Goal: Information Seeking & Learning: Learn about a topic

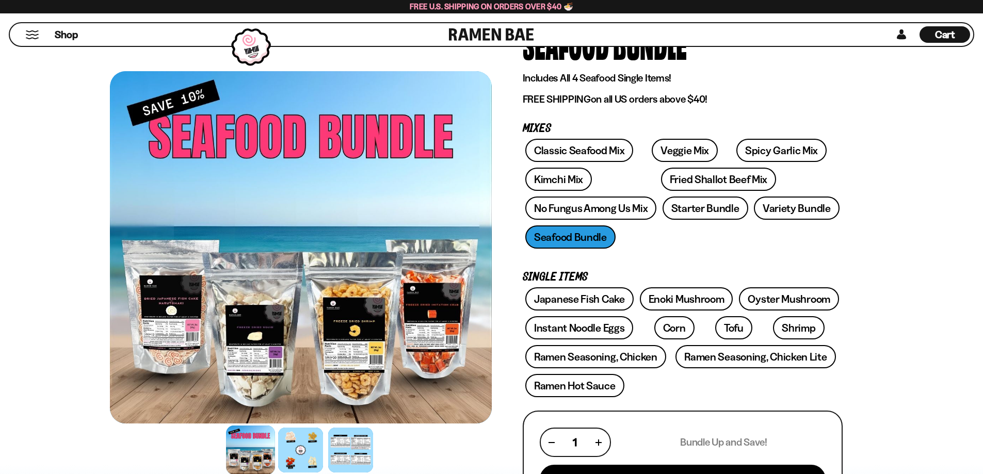
scroll to position [85, 0]
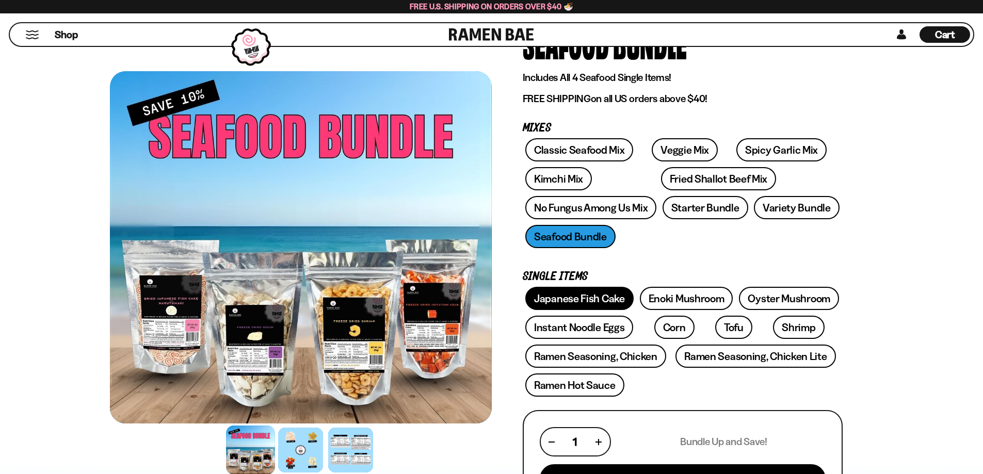
click at [580, 298] on link "Japanese Fish Cake" at bounding box center [579, 298] width 108 height 23
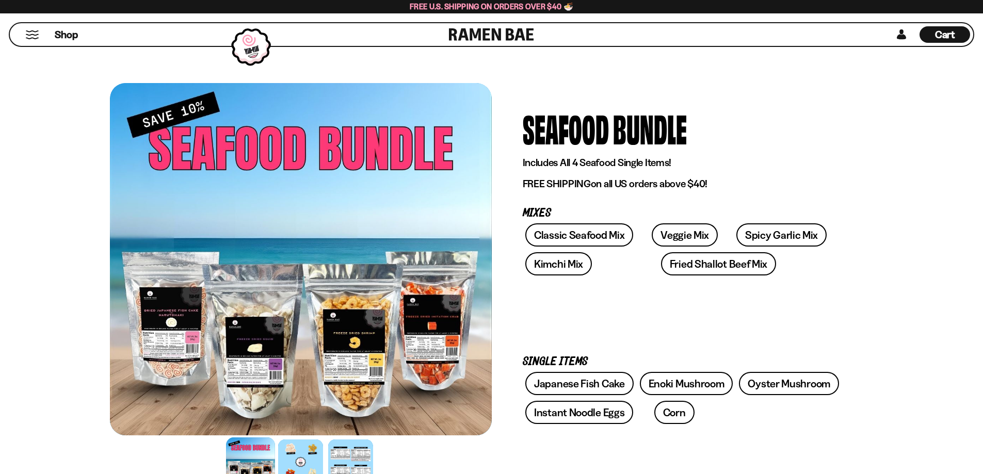
scroll to position [85, 0]
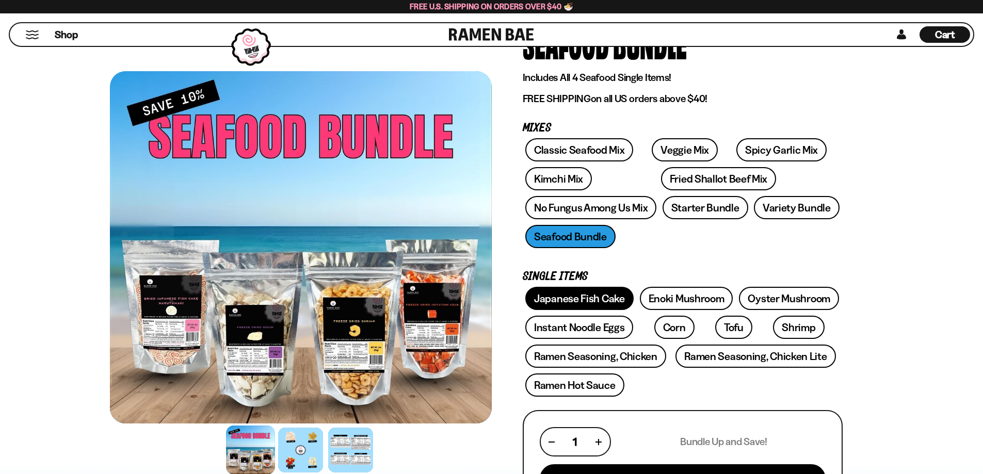
click at [577, 298] on link "Japanese Fish Cake" at bounding box center [579, 298] width 108 height 23
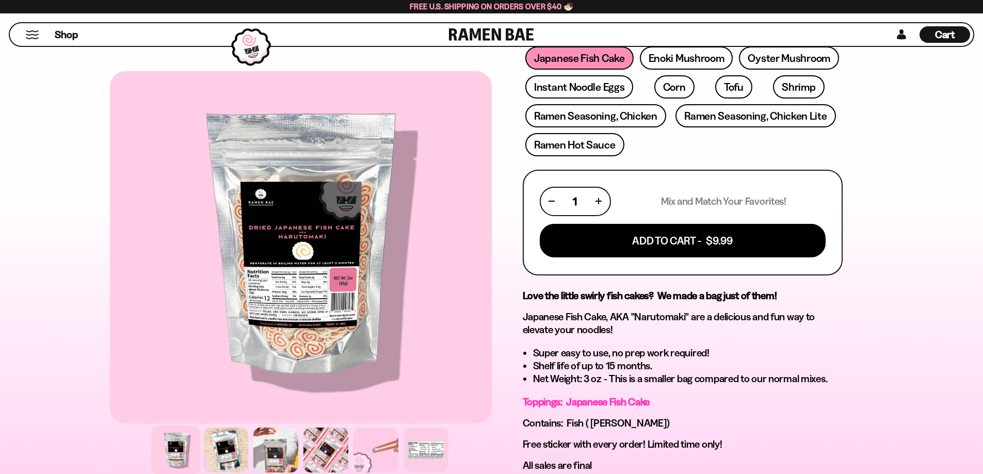
scroll to position [343, 0]
drag, startPoint x: 686, startPoint y: 316, endPoint x: 634, endPoint y: 313, distance: 51.7
click at [634, 313] on p "Japanese Fish Cake, AKA "Narutomaki" are a delicious and fun way to elevate you…" at bounding box center [683, 323] width 320 height 26
copy p "Narutomaki"
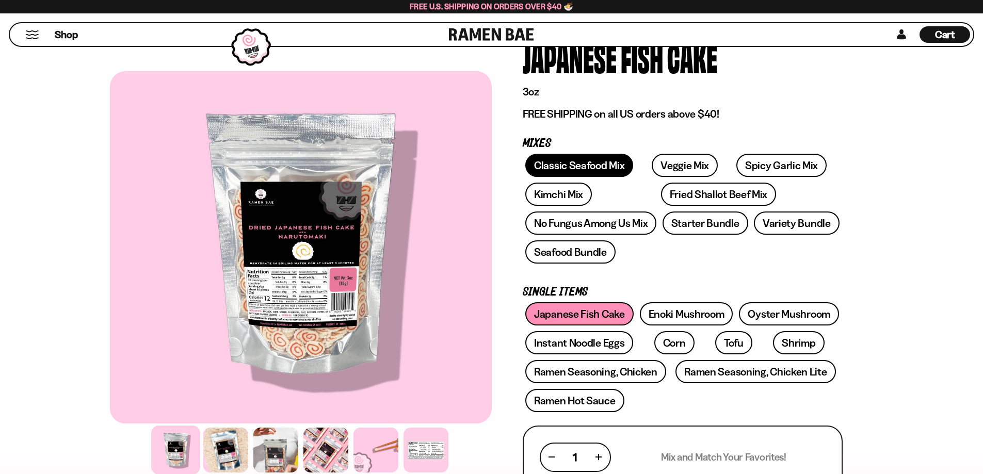
scroll to position [85, 0]
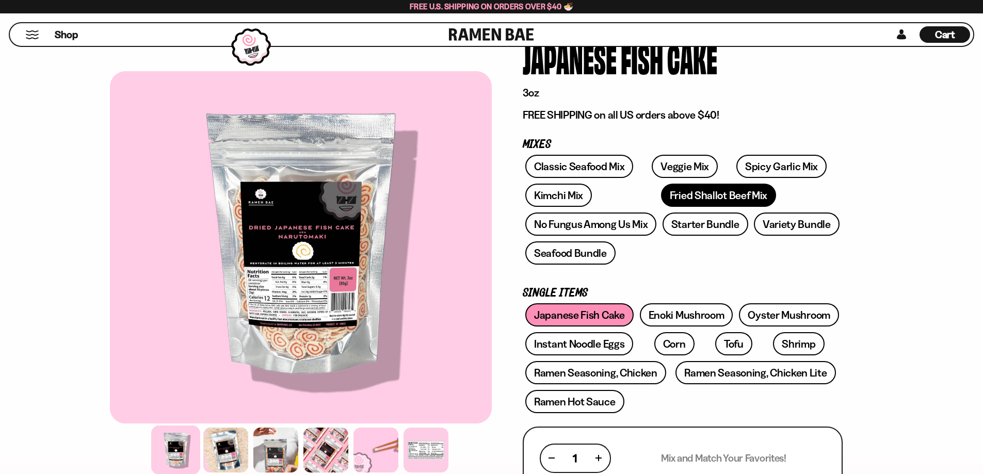
click at [662, 189] on link "Fried Shallot Beef Mix" at bounding box center [718, 195] width 115 height 23
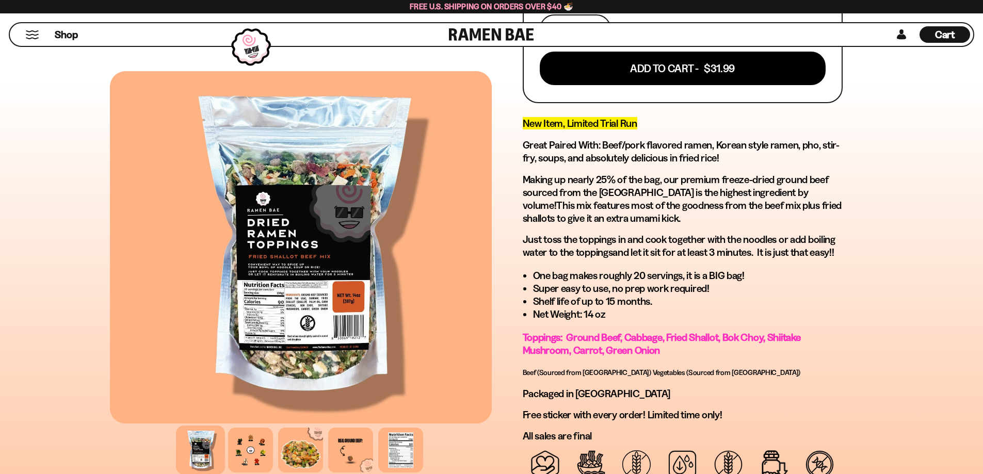
scroll to position [514, 0]
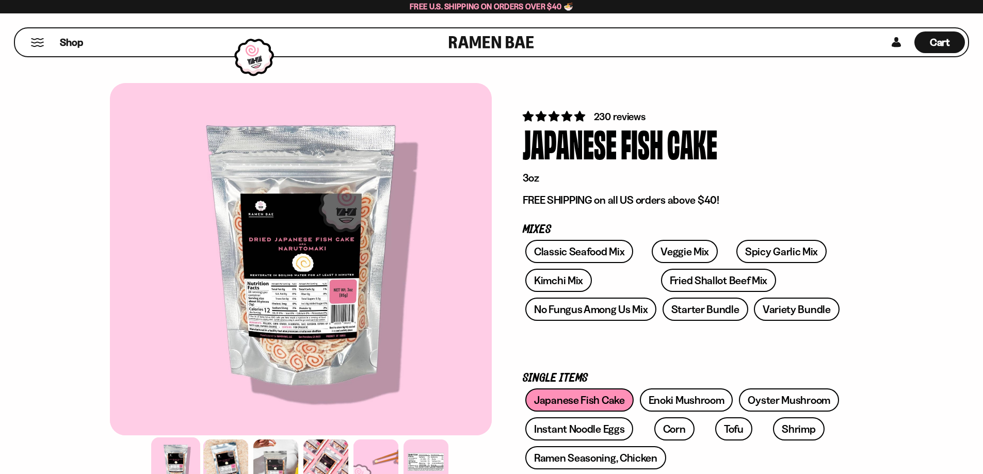
scroll to position [85, 0]
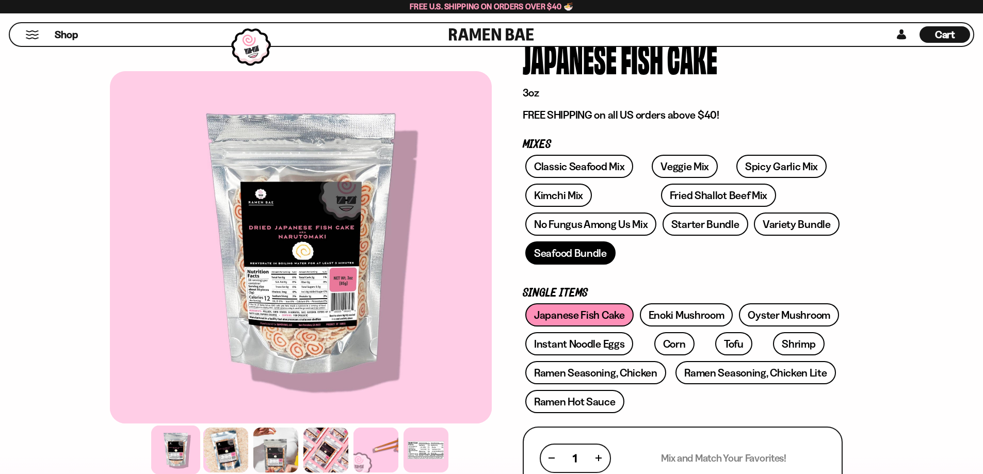
click at [581, 247] on link "Seafood Bundle" at bounding box center [570, 253] width 90 height 23
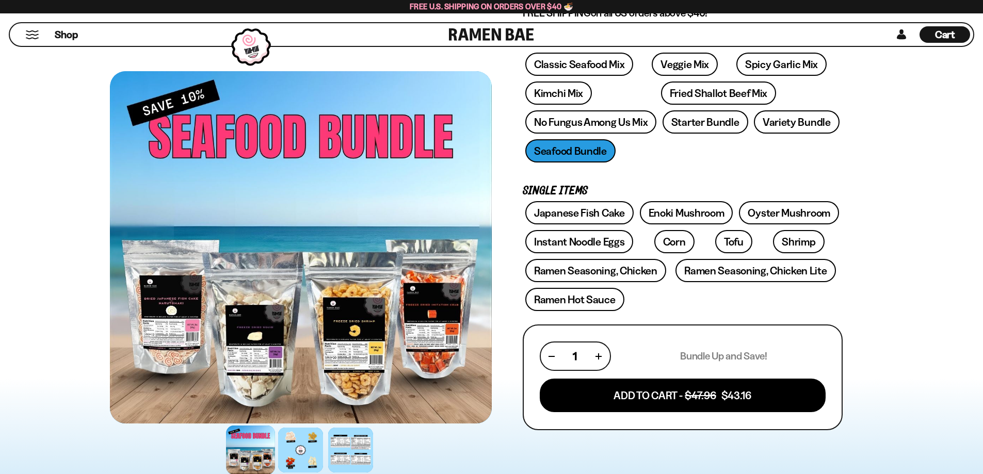
scroll to position [171, 0]
